Goal: Transaction & Acquisition: Subscribe to service/newsletter

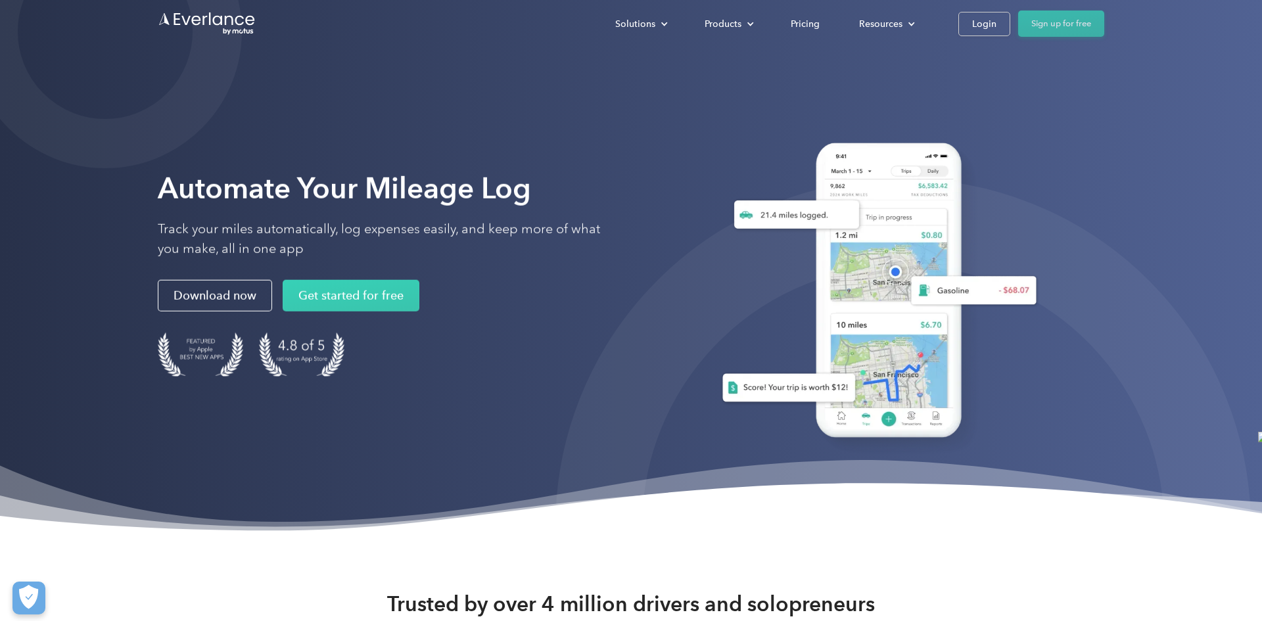
click at [1057, 28] on link "Sign up for free" at bounding box center [1061, 24] width 86 height 26
click at [1062, 31] on link "Sign up for free" at bounding box center [1061, 24] width 86 height 26
click at [807, 22] on div "Pricing" at bounding box center [805, 24] width 29 height 16
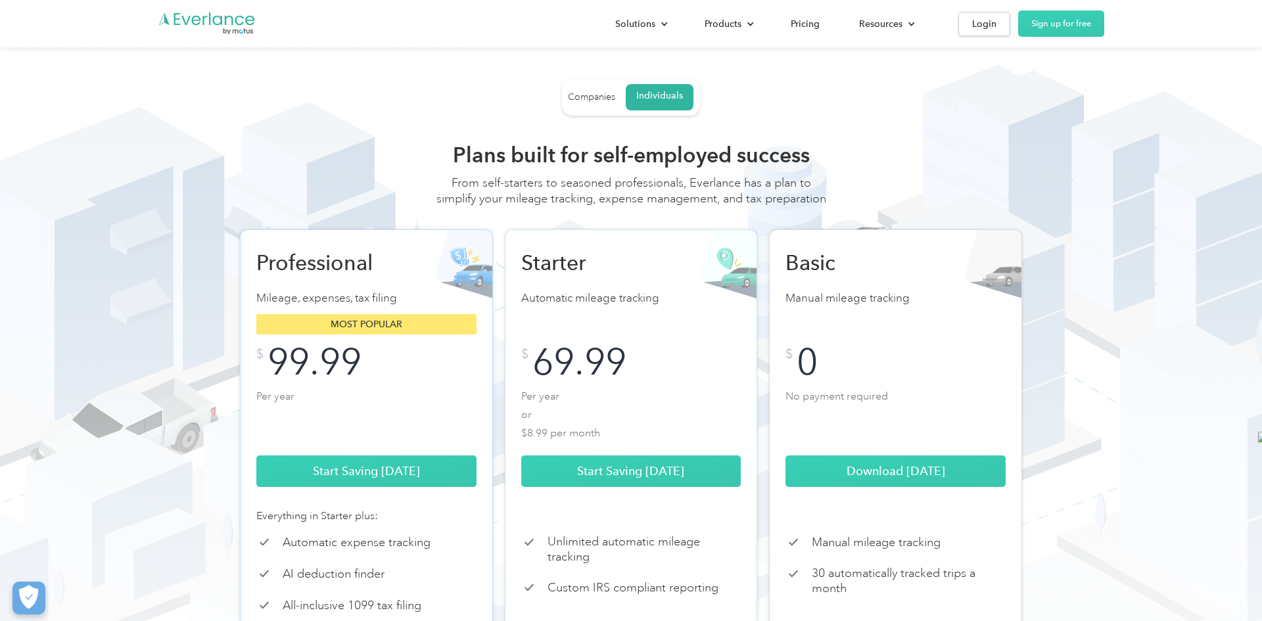
click at [577, 440] on p "Per year or $8.99 per month" at bounding box center [631, 413] width 220 height 53
click at [596, 99] on div "Companies" at bounding box center [591, 97] width 47 height 12
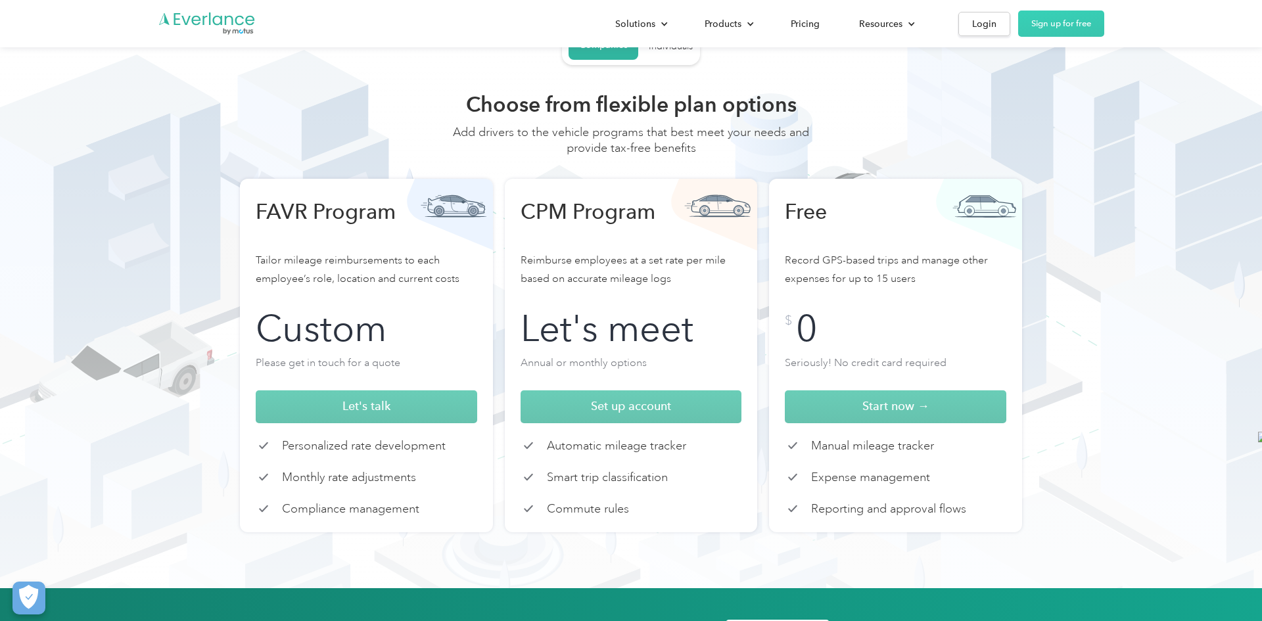
scroll to position [51, 0]
